Goal: Book appointment/travel/reservation

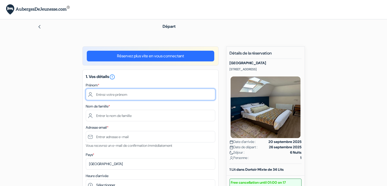
click at [141, 93] on input "text" at bounding box center [150, 93] width 129 height 11
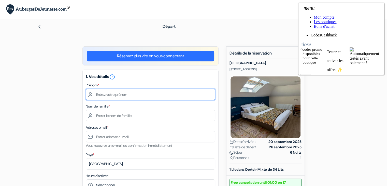
type input "Nonna"
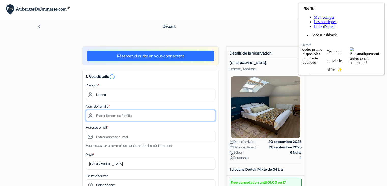
type input "Cosquer"
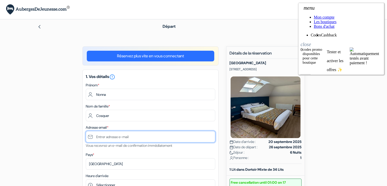
type input "[EMAIL_ADDRESS][DOMAIN_NAME]"
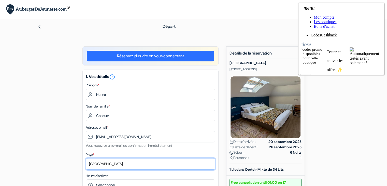
select select "fr"
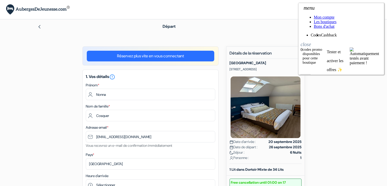
type input "[PHONE_NUMBER]"
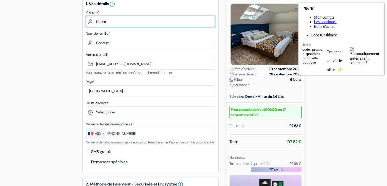
scroll to position [77, 0]
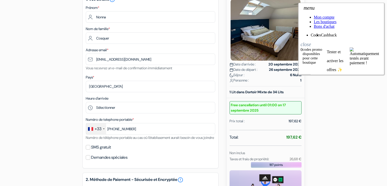
click at [311, 39] on icon "close" at bounding box center [305, 43] width 10 height 8
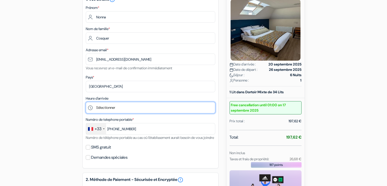
click at [132, 110] on select "Sélectionner 15:00 16:00 17:00 18:00 19:00 20:00 21:00 22:00 23:00 0:00" at bounding box center [150, 107] width 129 height 11
select select "15"
click at [86, 102] on select "Sélectionner 15:00 16:00 17:00 18:00 19:00 20:00 21:00 22:00 23:00 0:00" at bounding box center [150, 107] width 129 height 11
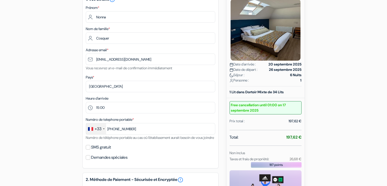
click at [59, 81] on div "add_box [GEOGRAPHIC_DATA] [STREET_ADDRESS] Détails de l'établissement X [GEOGRA…" at bounding box center [194, 150] width 336 height 363
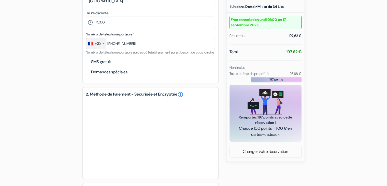
scroll to position [164, 0]
